Goal: Task Accomplishment & Management: Complete application form

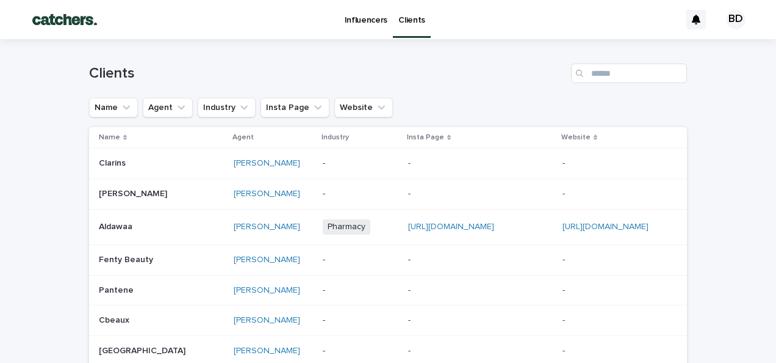
click at [359, 22] on p "Influencers" at bounding box center [366, 13] width 43 height 26
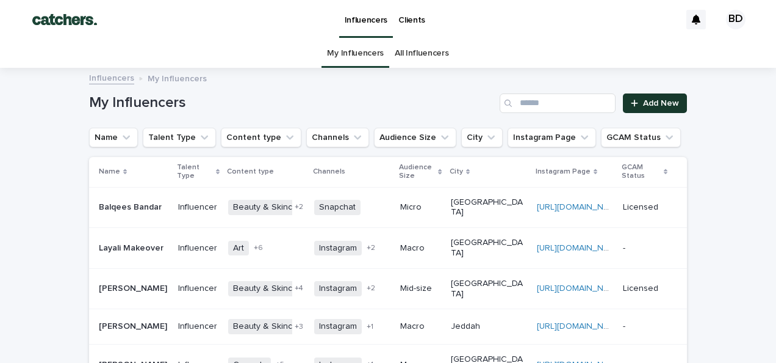
click at [651, 98] on link "Add New" at bounding box center [655, 103] width 64 height 20
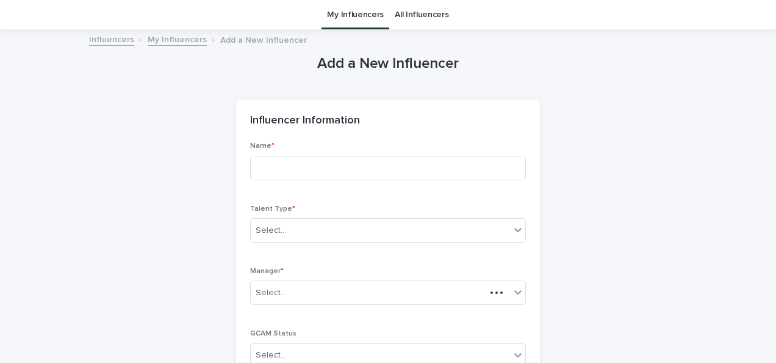
scroll to position [39, 0]
click at [420, 162] on input at bounding box center [388, 167] width 276 height 24
click at [420, 162] on input "**********" at bounding box center [388, 167] width 276 height 24
type input "**********"
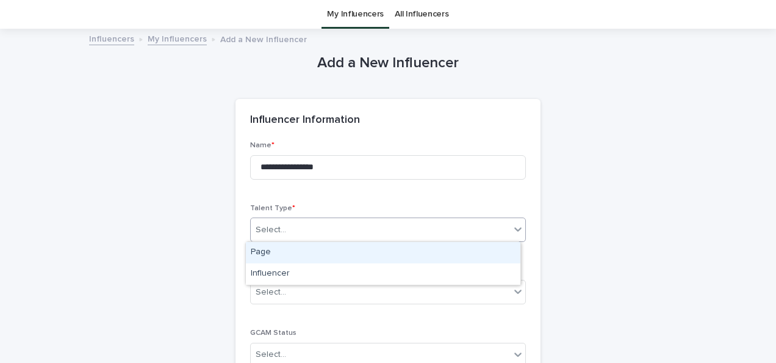
click at [364, 228] on div "Select..." at bounding box center [380, 230] width 259 height 20
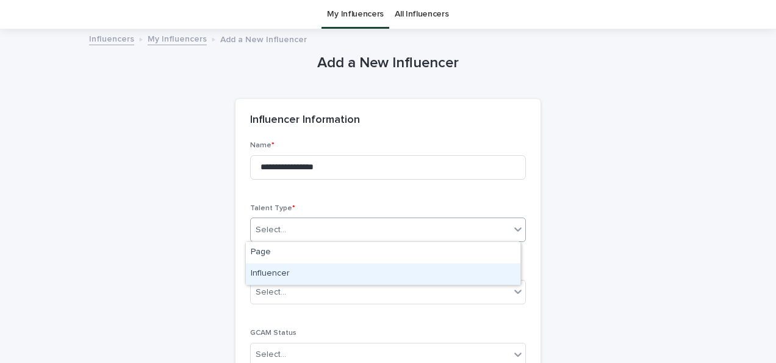
click at [355, 268] on div "Influencer" at bounding box center [383, 273] width 275 height 21
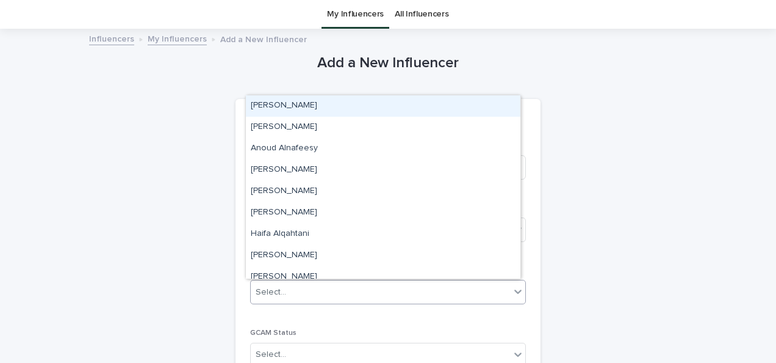
click at [350, 284] on div "Select..." at bounding box center [380, 292] width 259 height 20
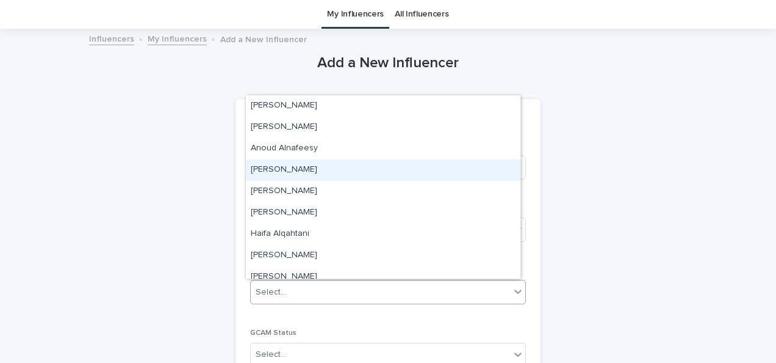
click at [331, 178] on div "[PERSON_NAME]" at bounding box center [383, 169] width 275 height 21
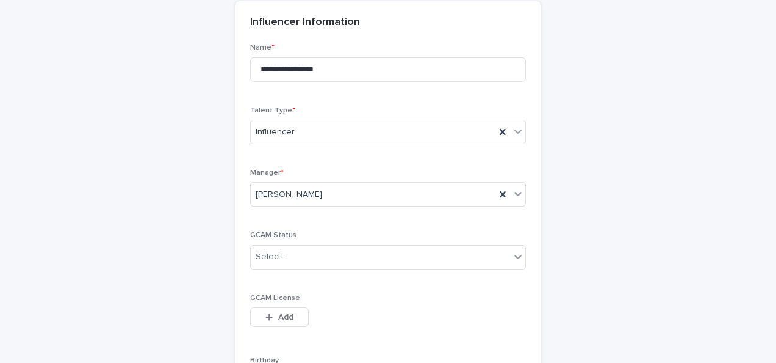
scroll to position [161, 0]
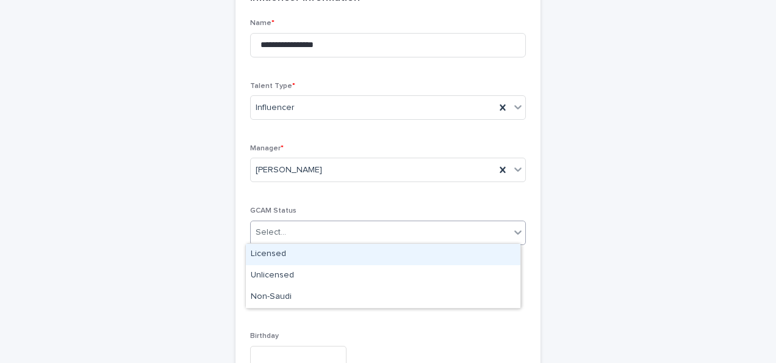
click at [456, 229] on div "Select..." at bounding box center [380, 232] width 259 height 20
click at [427, 257] on div "Licensed" at bounding box center [383, 254] width 275 height 21
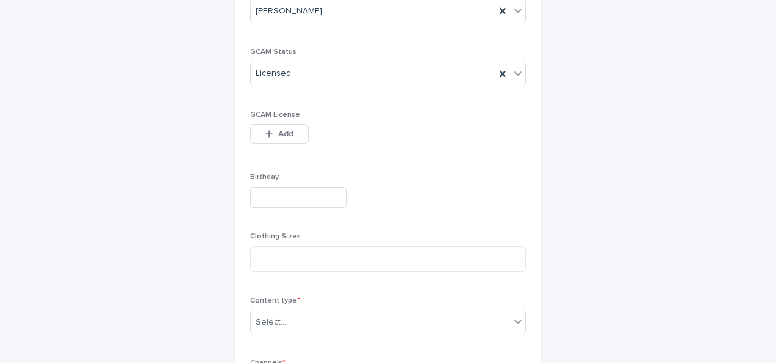
scroll to position [454, 0]
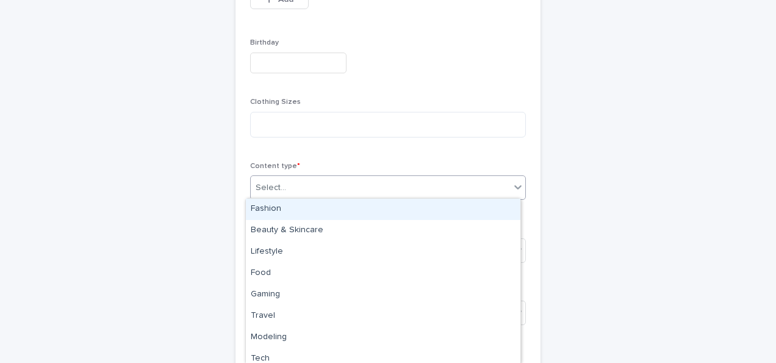
click at [367, 183] on div "Select..." at bounding box center [380, 188] width 259 height 20
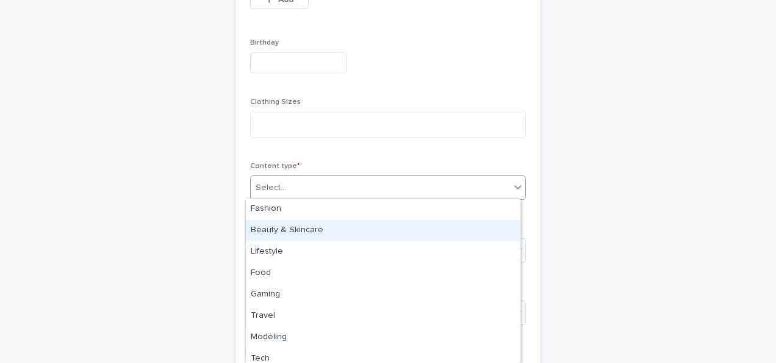
click at [353, 231] on div "Beauty & Skincare" at bounding box center [383, 230] width 275 height 21
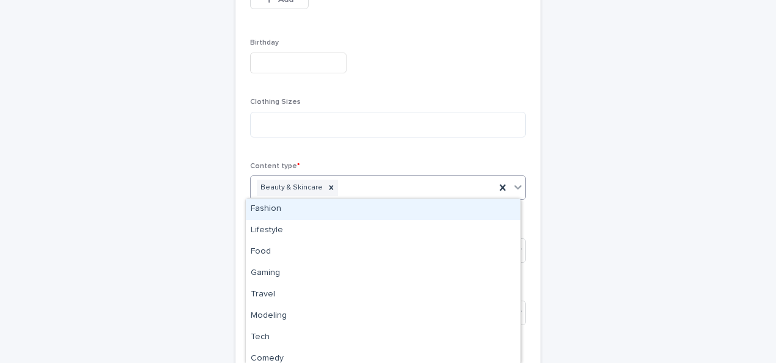
click at [370, 185] on div "Beauty & Skincare" at bounding box center [373, 187] width 245 height 21
click at [365, 204] on div "Fashion" at bounding box center [383, 208] width 275 height 21
click at [395, 180] on div "Fashion Beauty & Skincare" at bounding box center [373, 187] width 245 height 21
click at [383, 206] on div "Lifestyle" at bounding box center [383, 208] width 275 height 21
click at [445, 182] on div "Fashion Beauty & Skincare Lifestyle" at bounding box center [373, 187] width 245 height 21
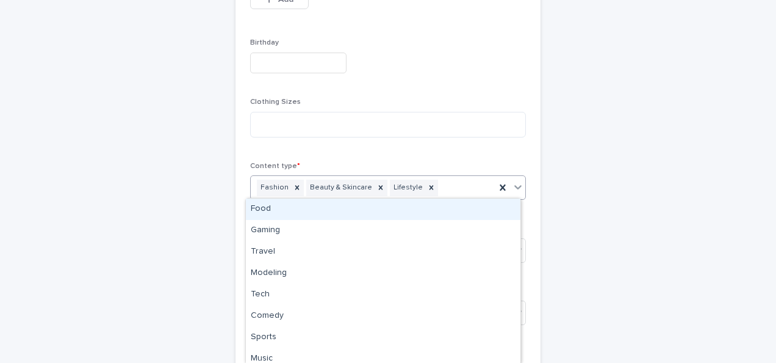
click at [427, 211] on div "Food" at bounding box center [383, 208] width 275 height 21
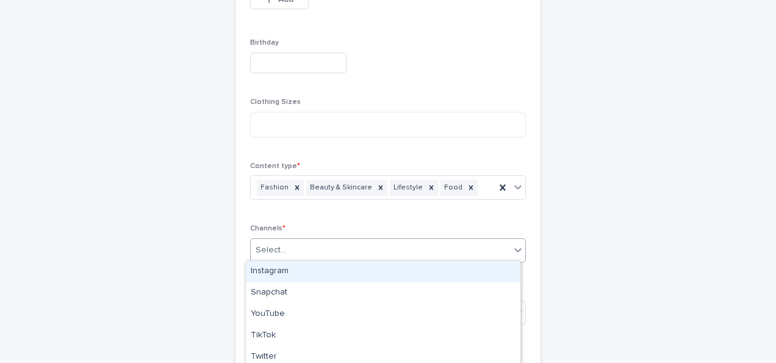
click at [378, 253] on div "Select..." at bounding box center [380, 250] width 259 height 20
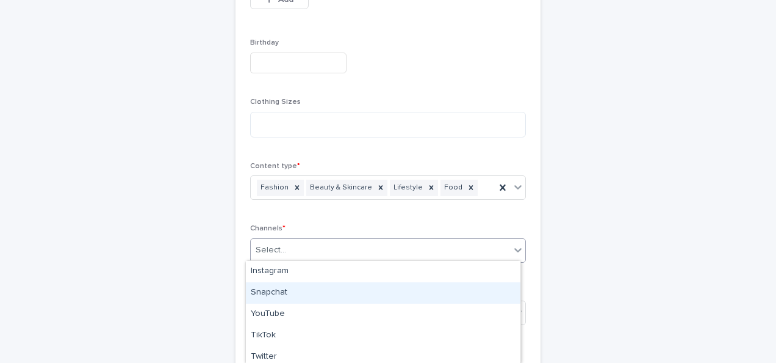
click at [411, 291] on div "Snapchat" at bounding box center [383, 292] width 275 height 21
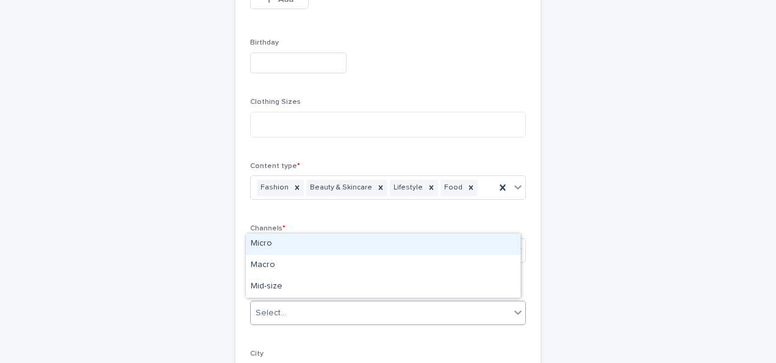
click at [411, 315] on div "Select..." at bounding box center [380, 313] width 259 height 20
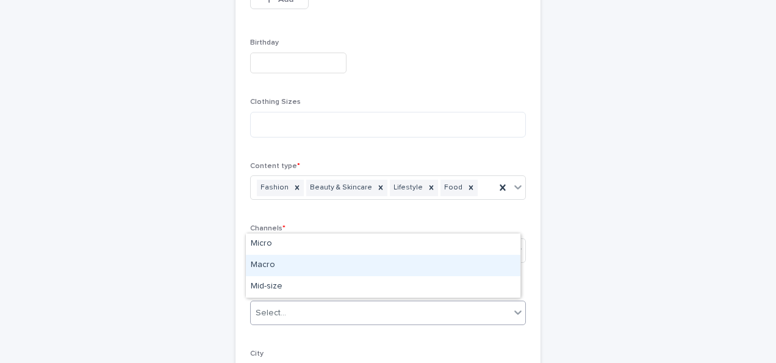
click at [442, 258] on div "Macro" at bounding box center [383, 265] width 275 height 21
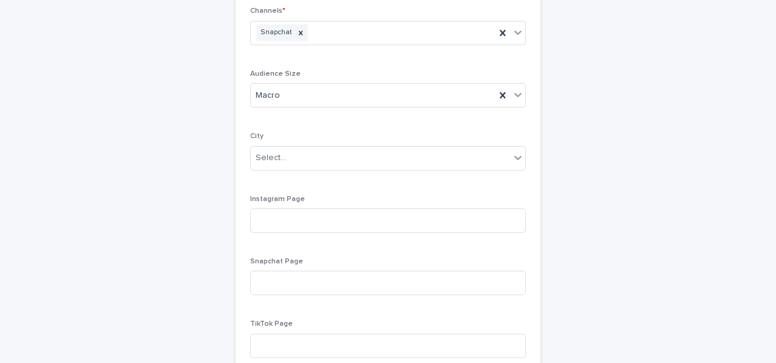
scroll to position [674, 0]
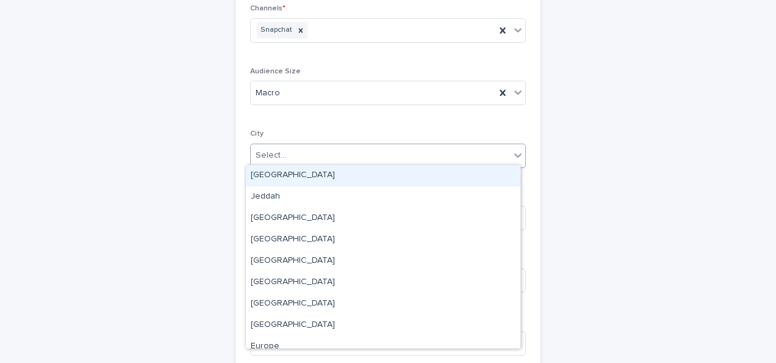
drag, startPoint x: 421, startPoint y: 156, endPoint x: 408, endPoint y: 178, distance: 26.3
click at [408, 178] on body "**********" at bounding box center [388, 181] width 776 height 363
click at [408, 178] on div "[GEOGRAPHIC_DATA]" at bounding box center [383, 175] width 275 height 21
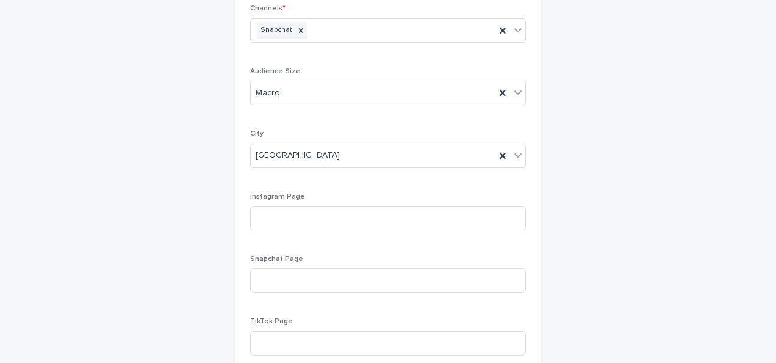
click at [593, 192] on div "**********" at bounding box center [388, 362] width 598 height 1934
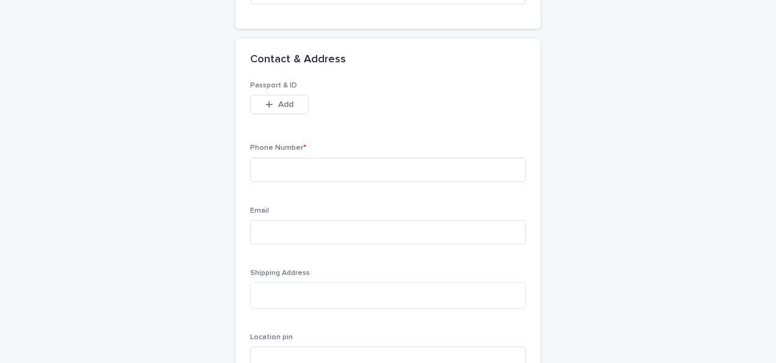
scroll to position [1089, 0]
click at [487, 172] on input at bounding box center [388, 168] width 276 height 24
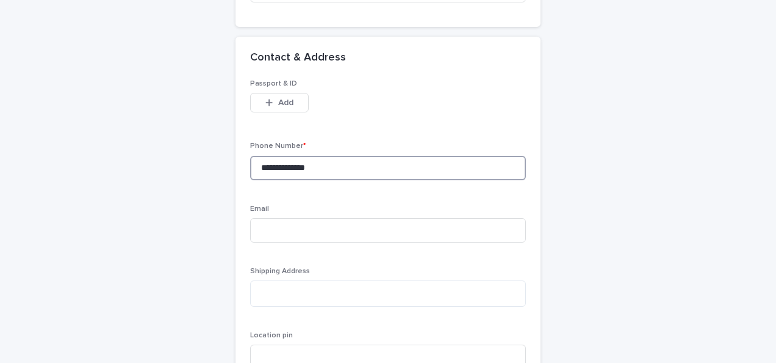
drag, startPoint x: 487, startPoint y: 172, endPoint x: 242, endPoint y: 173, distance: 244.7
click at [242, 173] on div "**********" at bounding box center [388, 267] width 305 height 377
type input "**********"
click at [338, 218] on input at bounding box center [388, 230] width 276 height 24
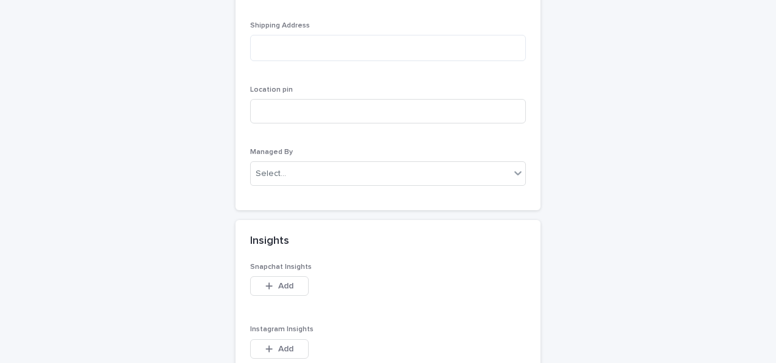
scroll to position [1357, 0]
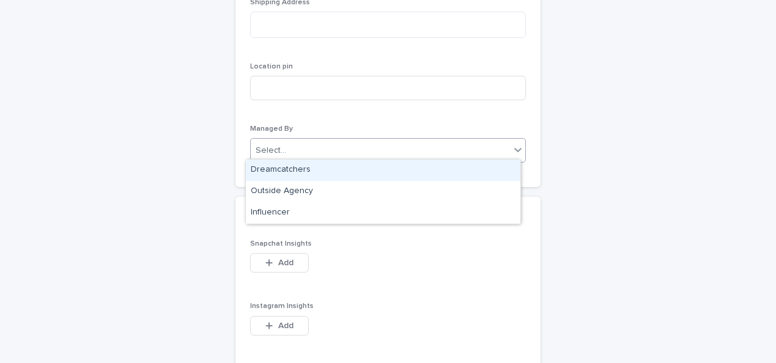
click at [446, 158] on div "Select..." at bounding box center [388, 150] width 276 height 24
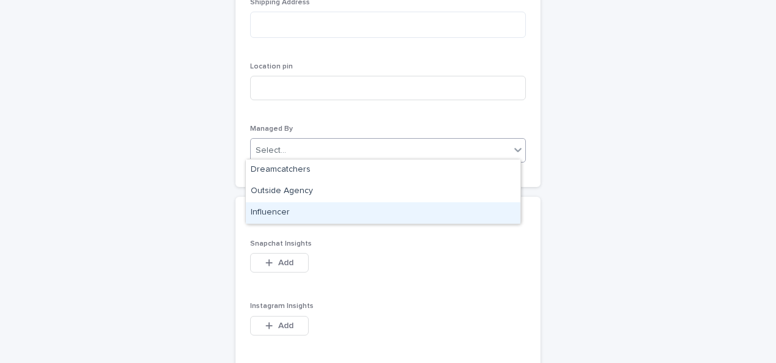
click at [406, 225] on div "Insights" at bounding box center [388, 218] width 305 height 43
drag, startPoint x: 452, startPoint y: 144, endPoint x: 438, endPoint y: 210, distance: 67.4
click at [438, 210] on body "**********" at bounding box center [388, 181] width 776 height 363
click at [438, 210] on div "Influencer" at bounding box center [383, 212] width 275 height 21
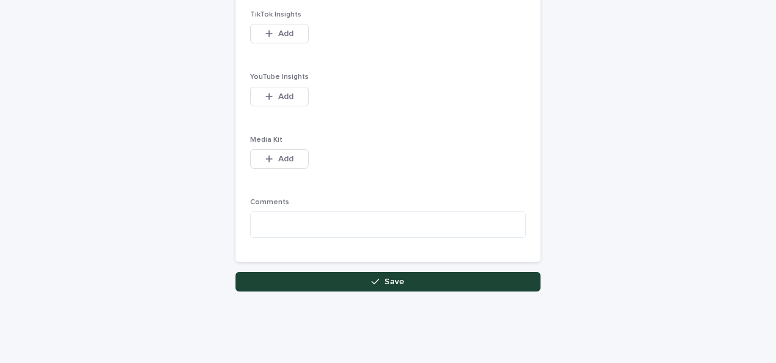
scroll to position [1732, 0]
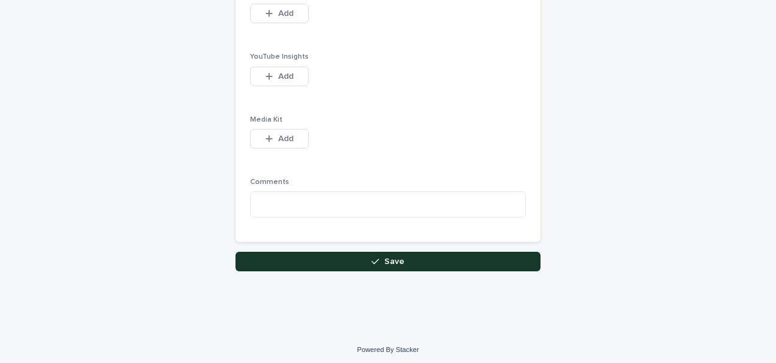
click at [425, 258] on button "Save" at bounding box center [388, 261] width 305 height 20
